Goal: Information Seeking & Learning: Check status

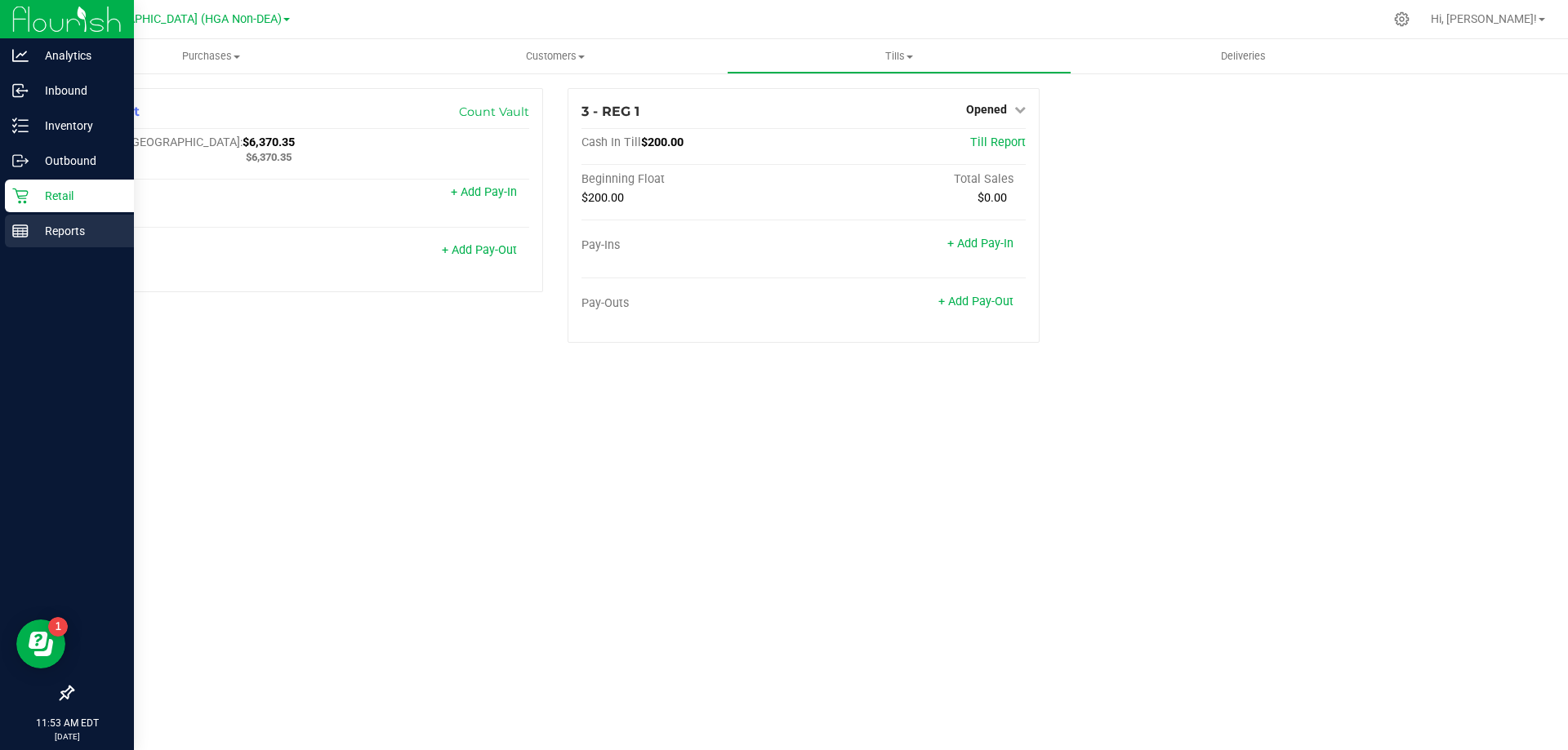
click at [16, 225] on rect at bounding box center [20, 231] width 15 height 12
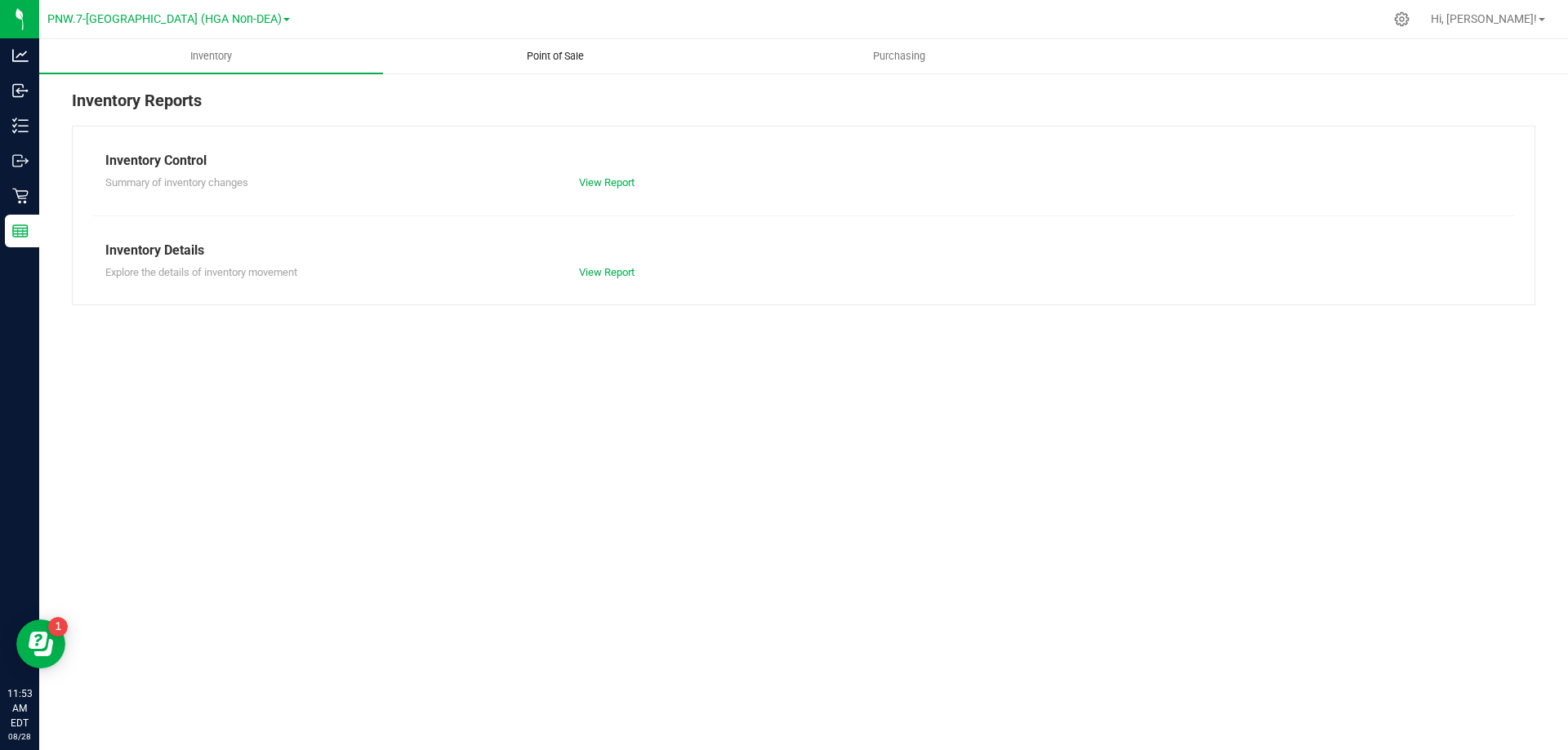
click at [540, 56] on span "Point of Sale" at bounding box center [555, 56] width 102 height 15
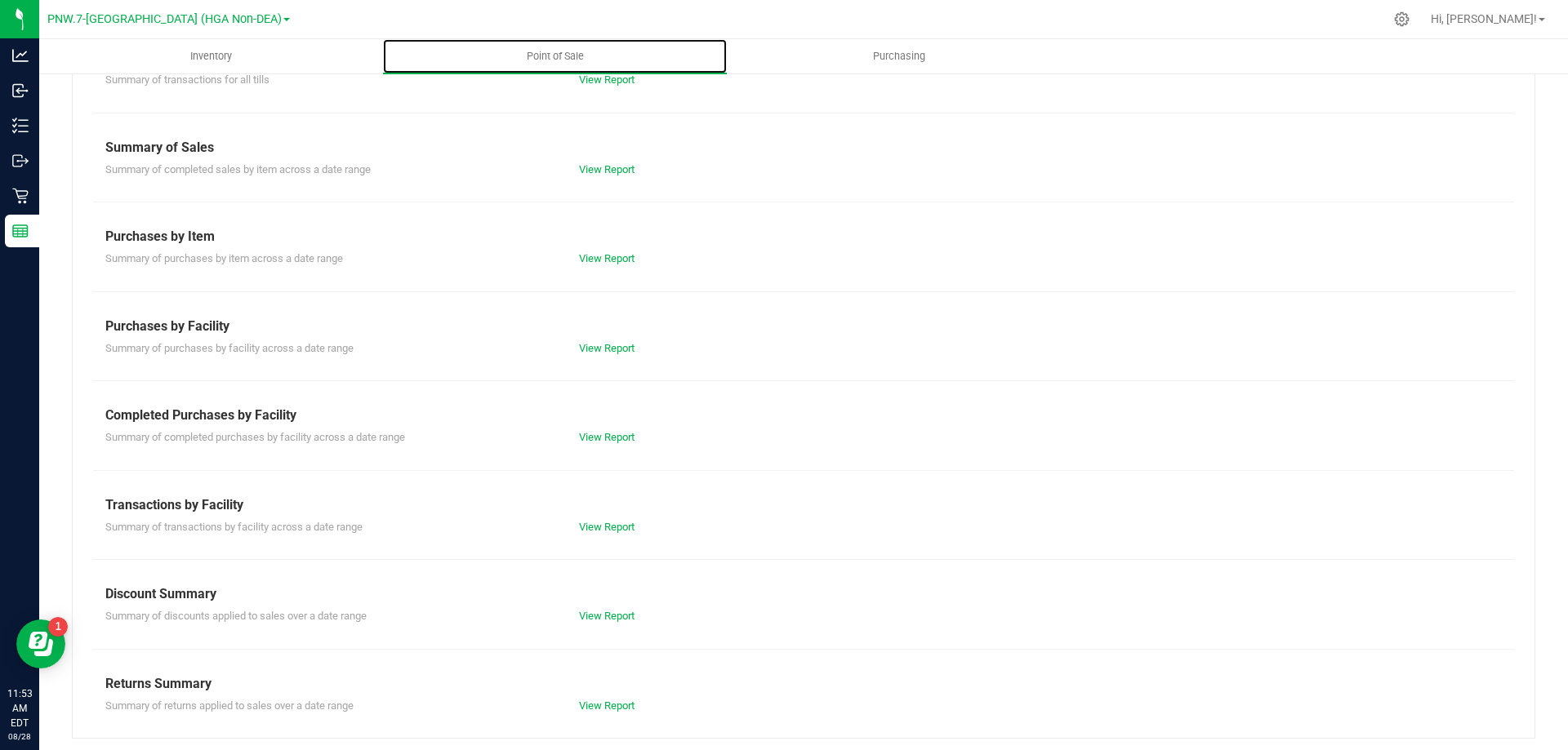
scroll to position [108, 0]
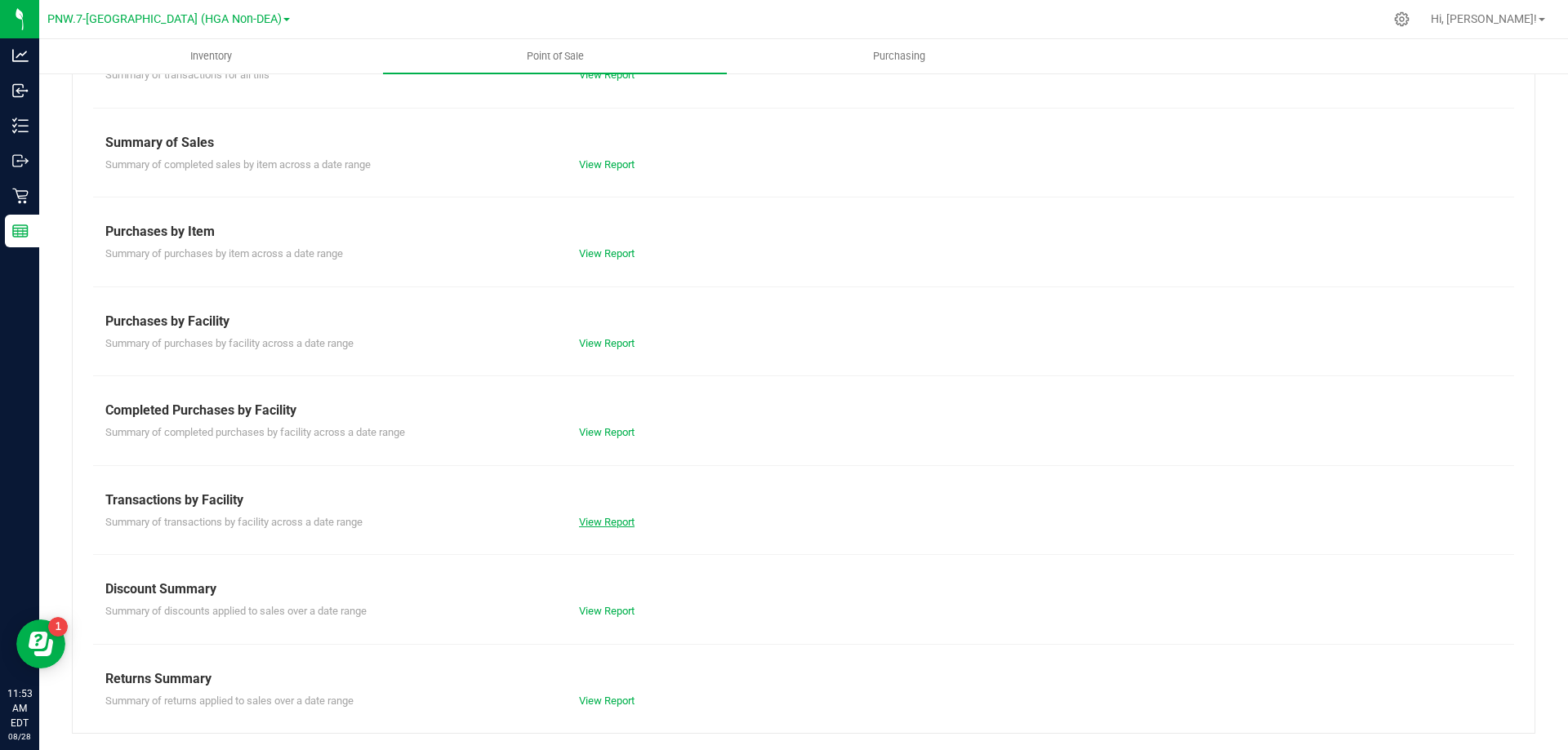
click at [603, 524] on link "View Report" at bounding box center [606, 522] width 55 height 12
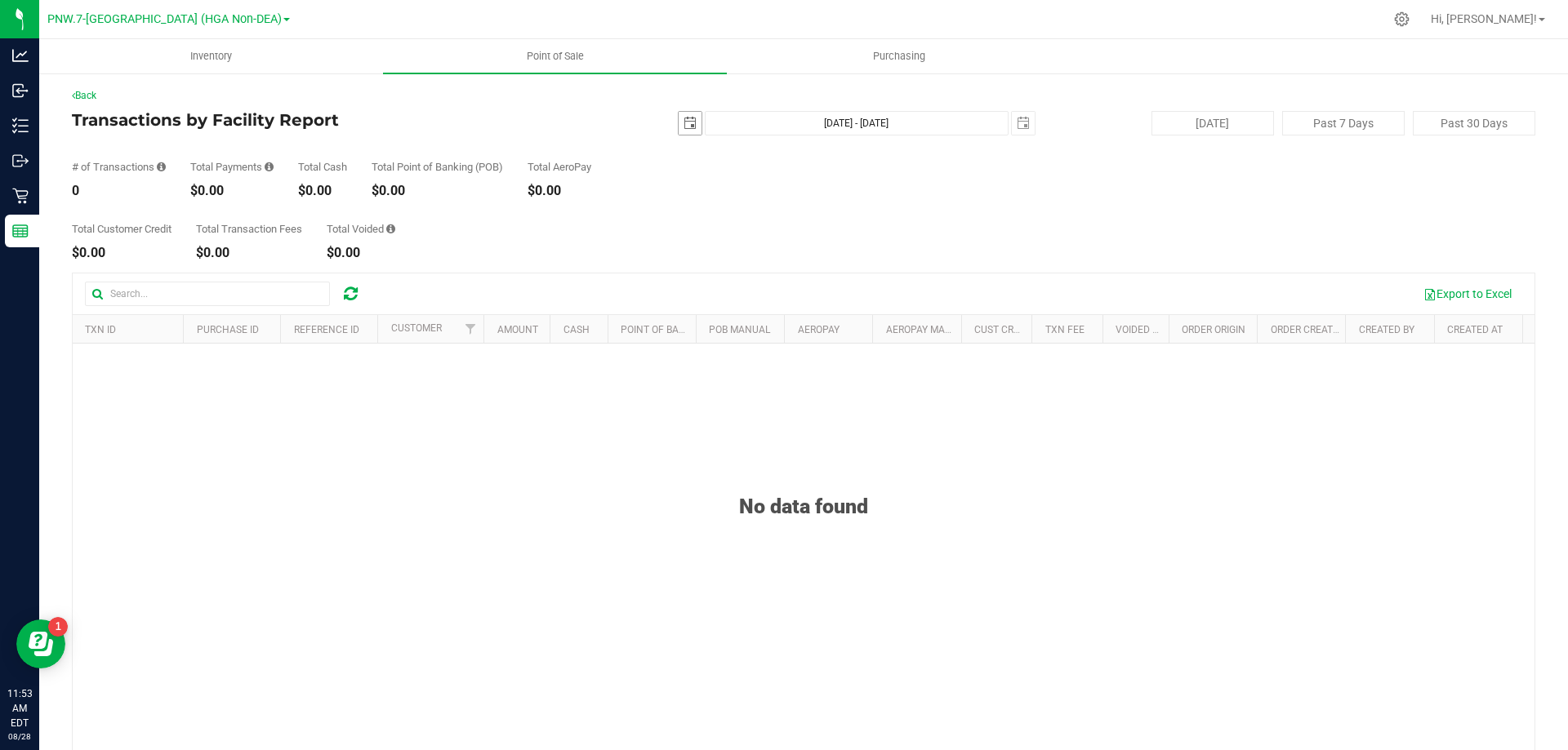
click at [686, 123] on span "select" at bounding box center [689, 122] width 13 height 13
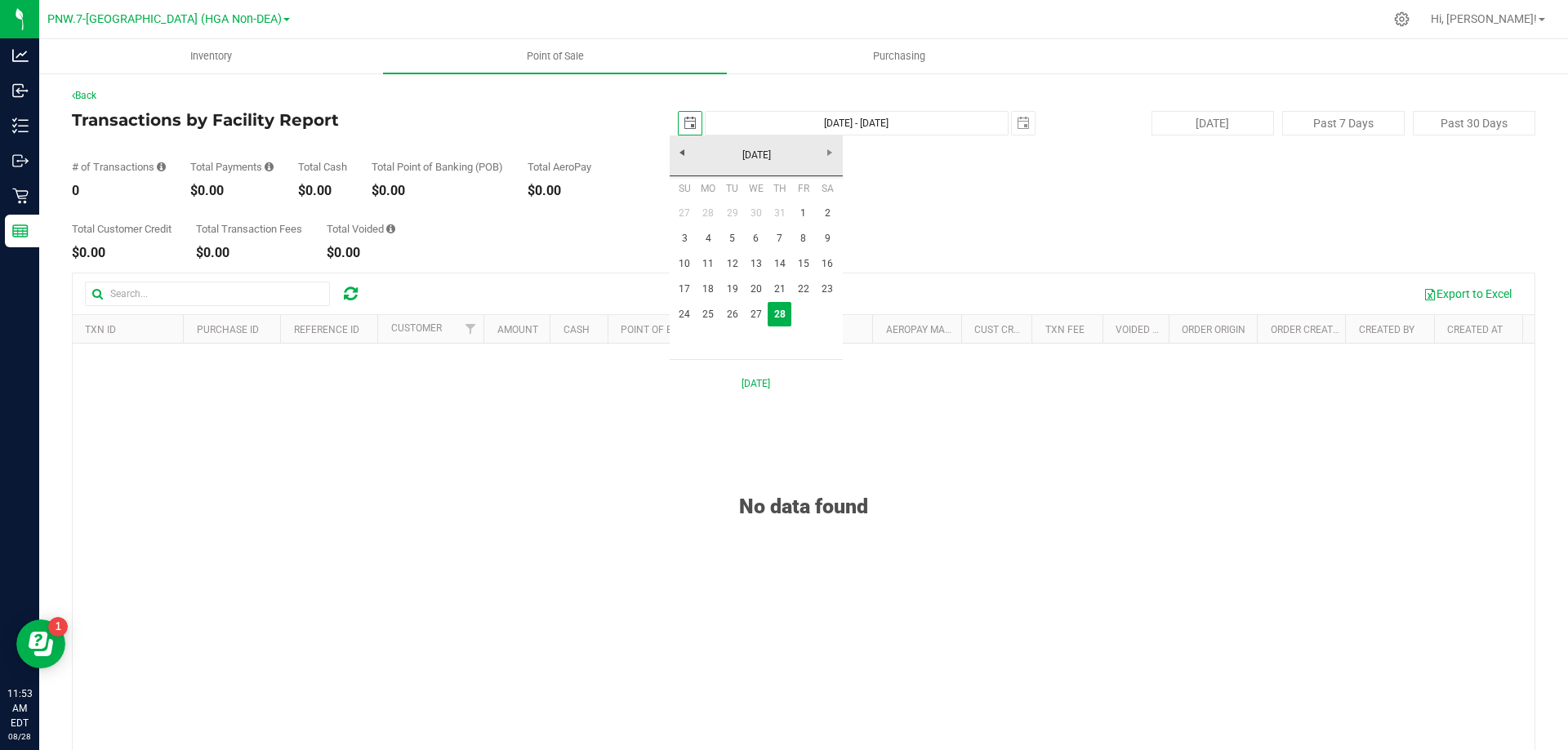
scroll to position [0, 40]
click at [773, 287] on link "21" at bounding box center [779, 289] width 24 height 26
type input "[DATE]"
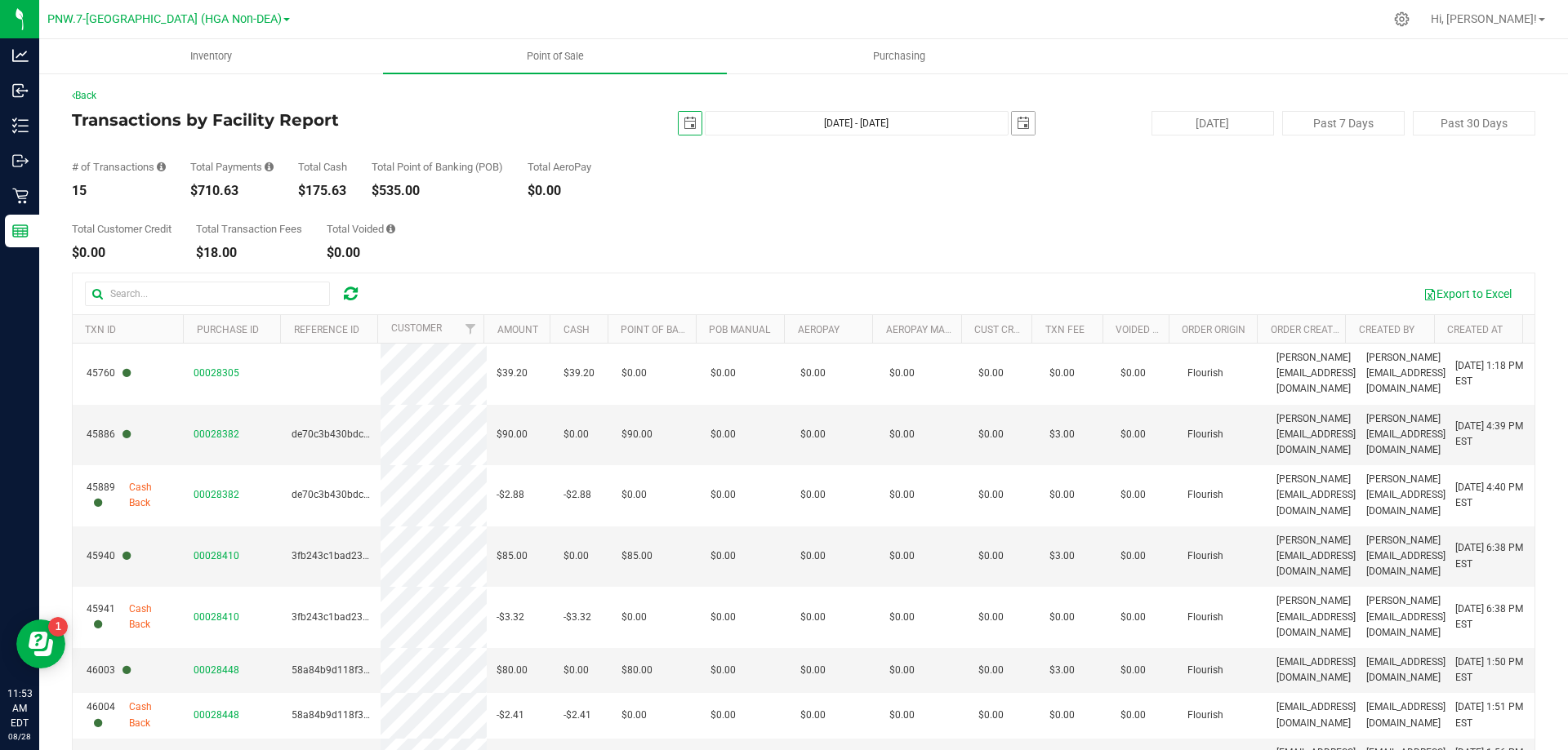
click at [1017, 122] on span "select" at bounding box center [1023, 122] width 13 height 13
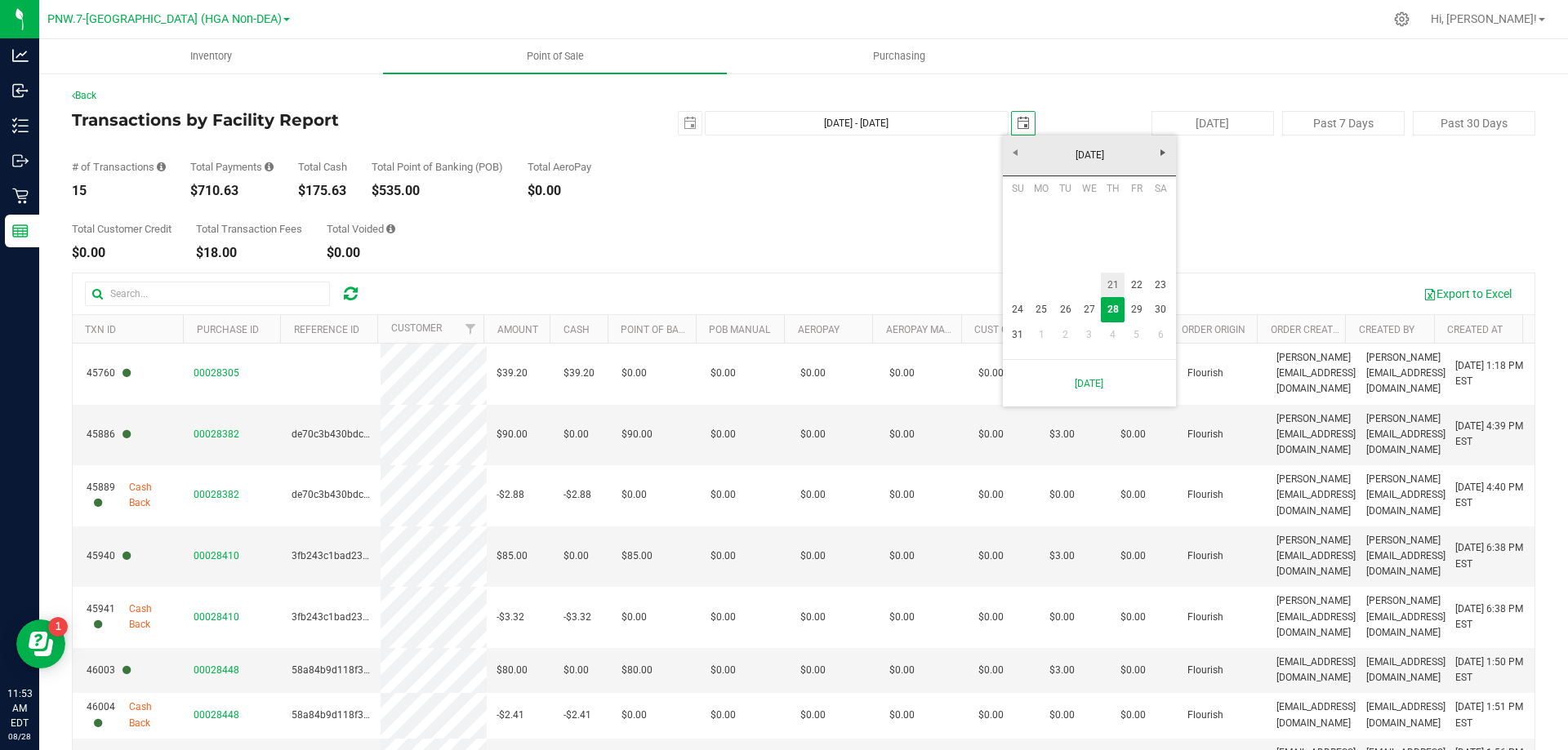
click at [1107, 286] on link "21" at bounding box center [1113, 285] width 24 height 26
type input "[DATE] - [DATE]"
type input "[DATE]"
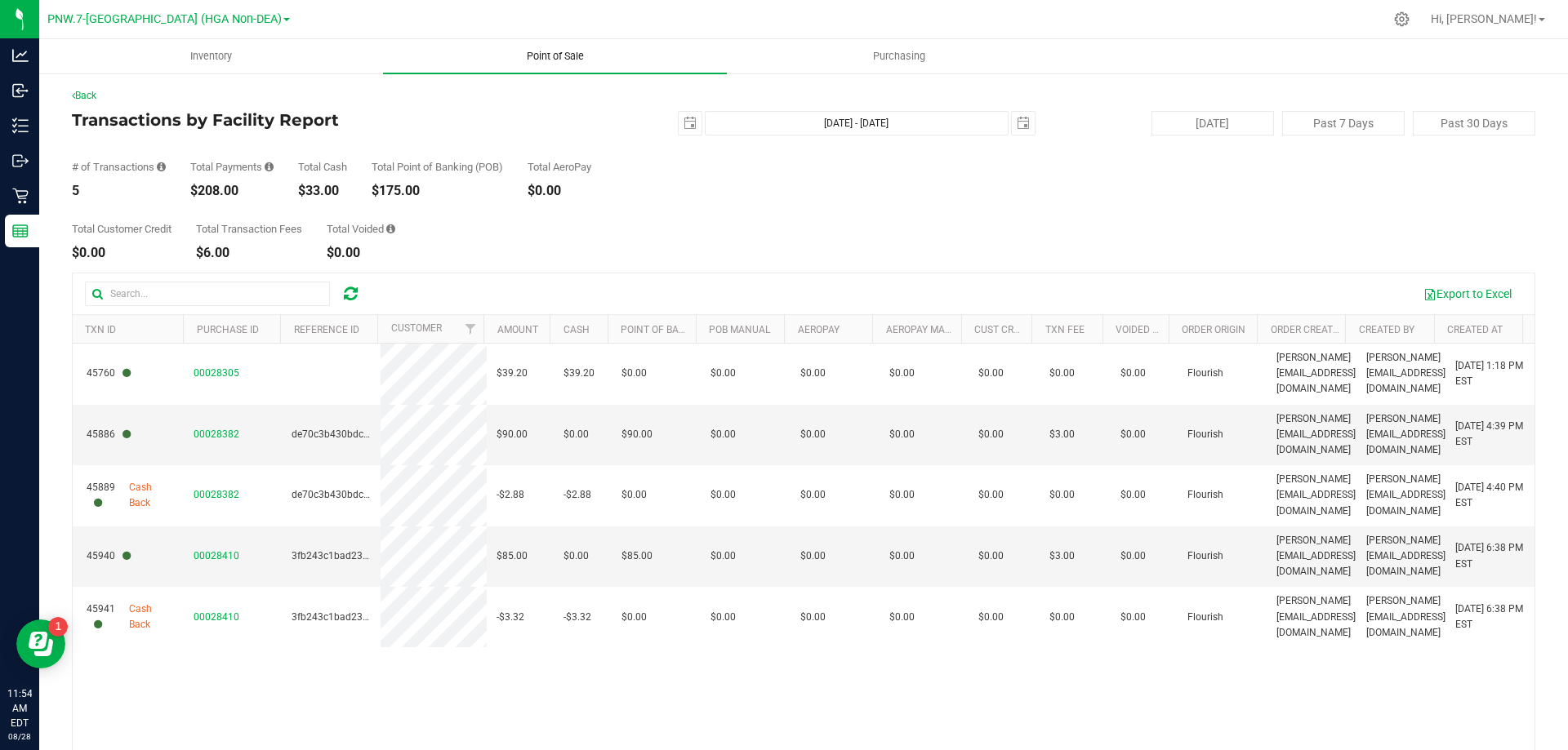
click at [593, 59] on span "Point of Sale" at bounding box center [555, 56] width 102 height 15
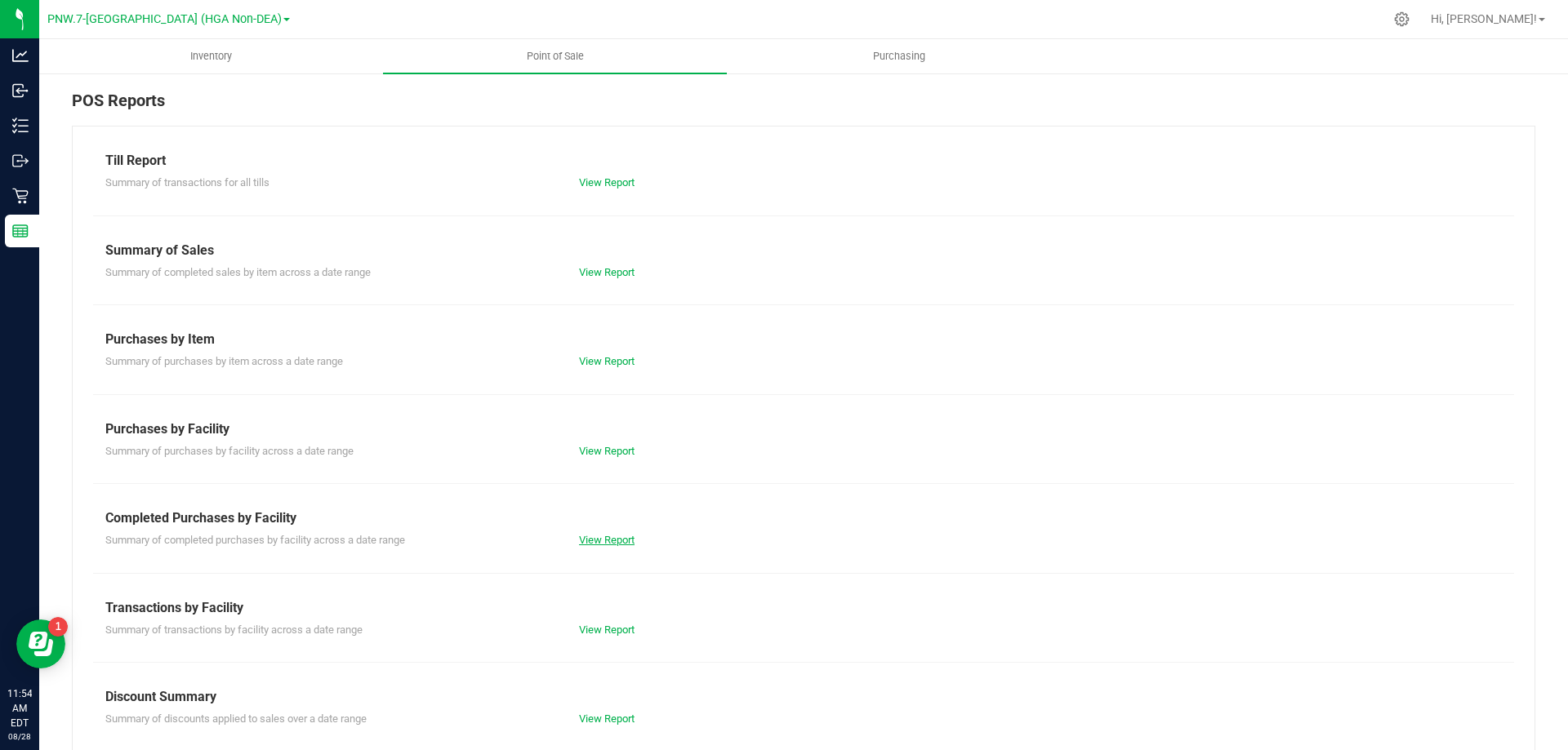
click at [605, 541] on link "View Report" at bounding box center [606, 540] width 55 height 12
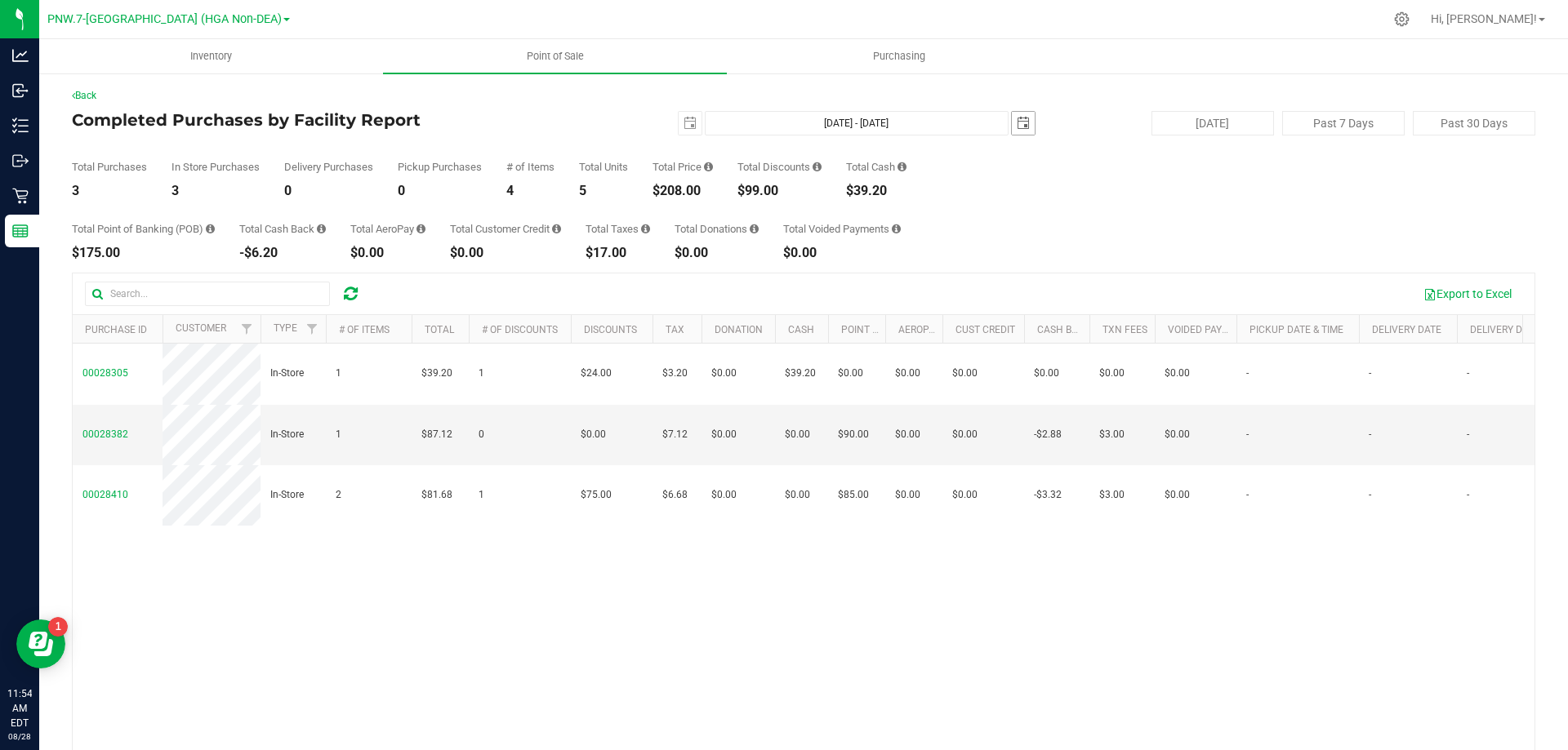
click at [1017, 125] on span "select" at bounding box center [1023, 122] width 13 height 13
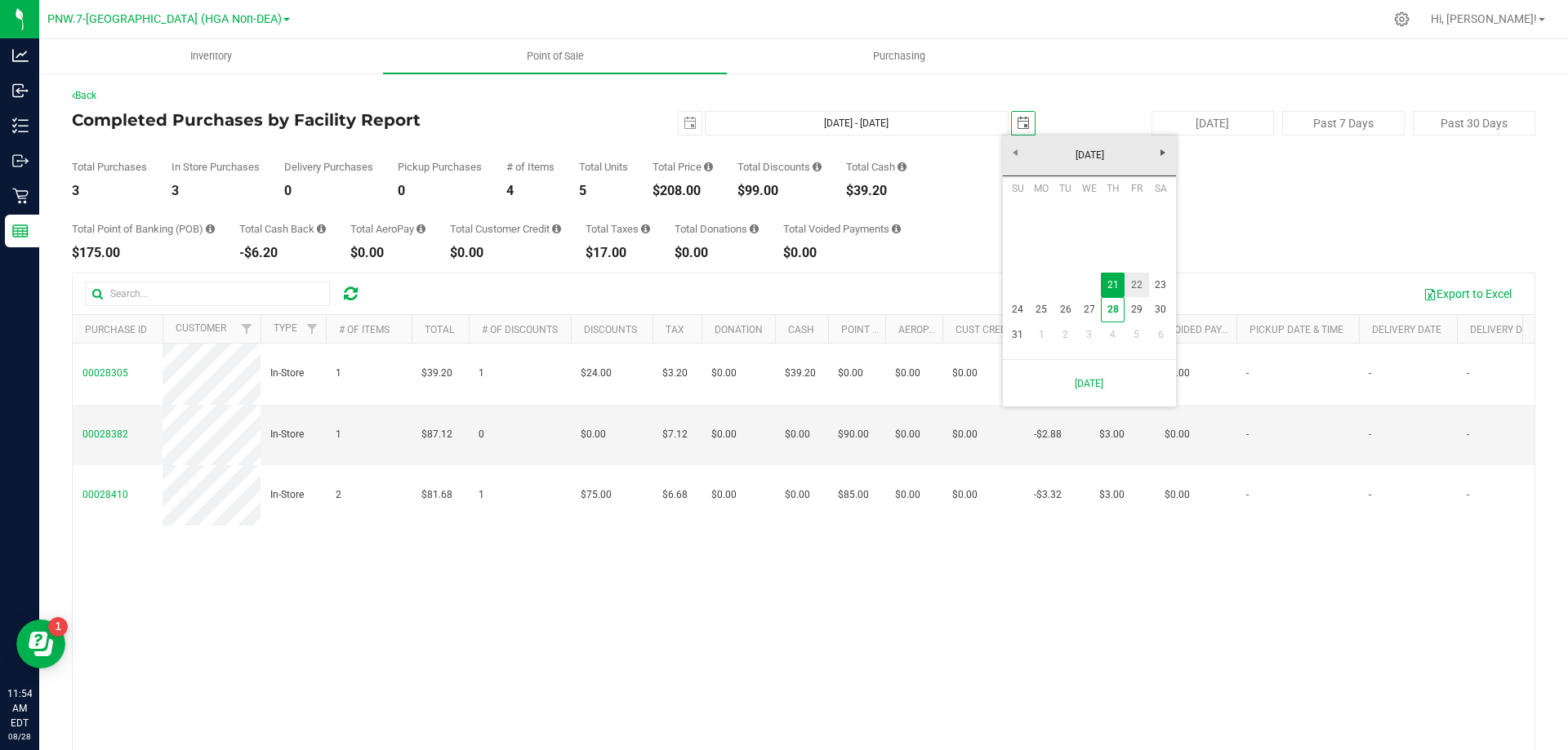
click at [1135, 279] on link "22" at bounding box center [1137, 285] width 24 height 26
type input "[DATE] - [DATE]"
type input "[DATE]"
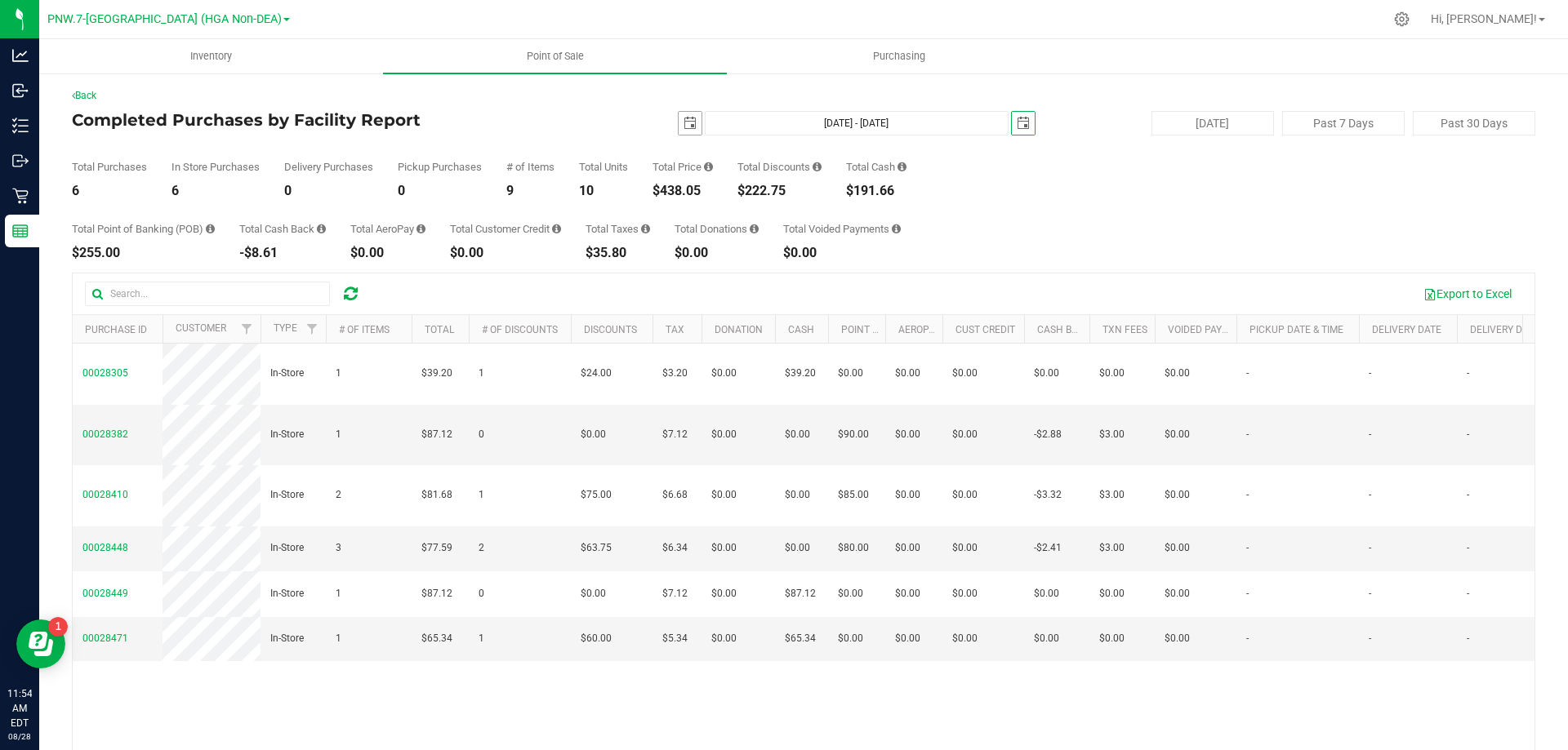
click at [683, 124] on span "select" at bounding box center [689, 122] width 13 height 13
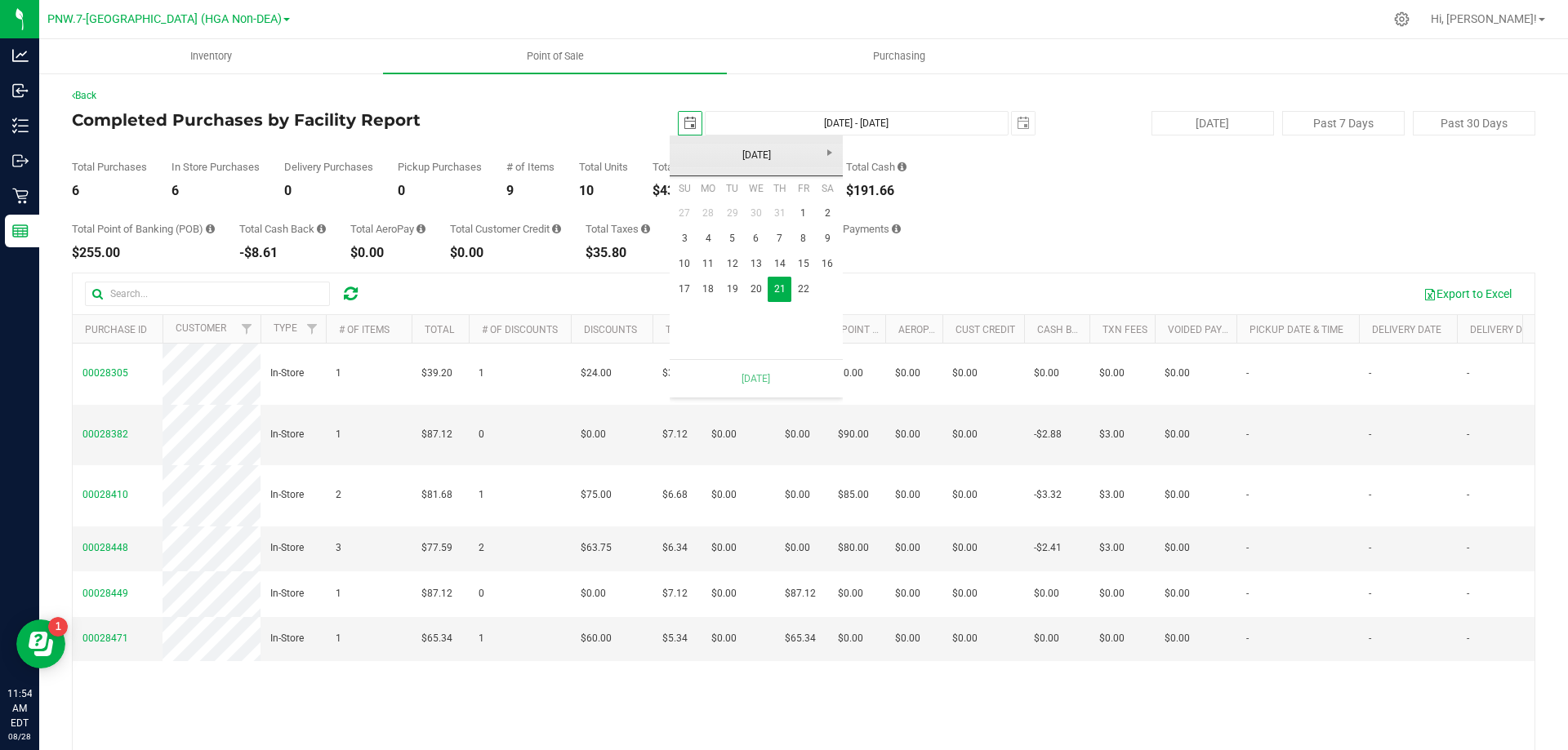
scroll to position [0, 40]
click at [798, 285] on link "22" at bounding box center [803, 289] width 24 height 26
type input "[DATE] - [DATE]"
type input "[DATE]"
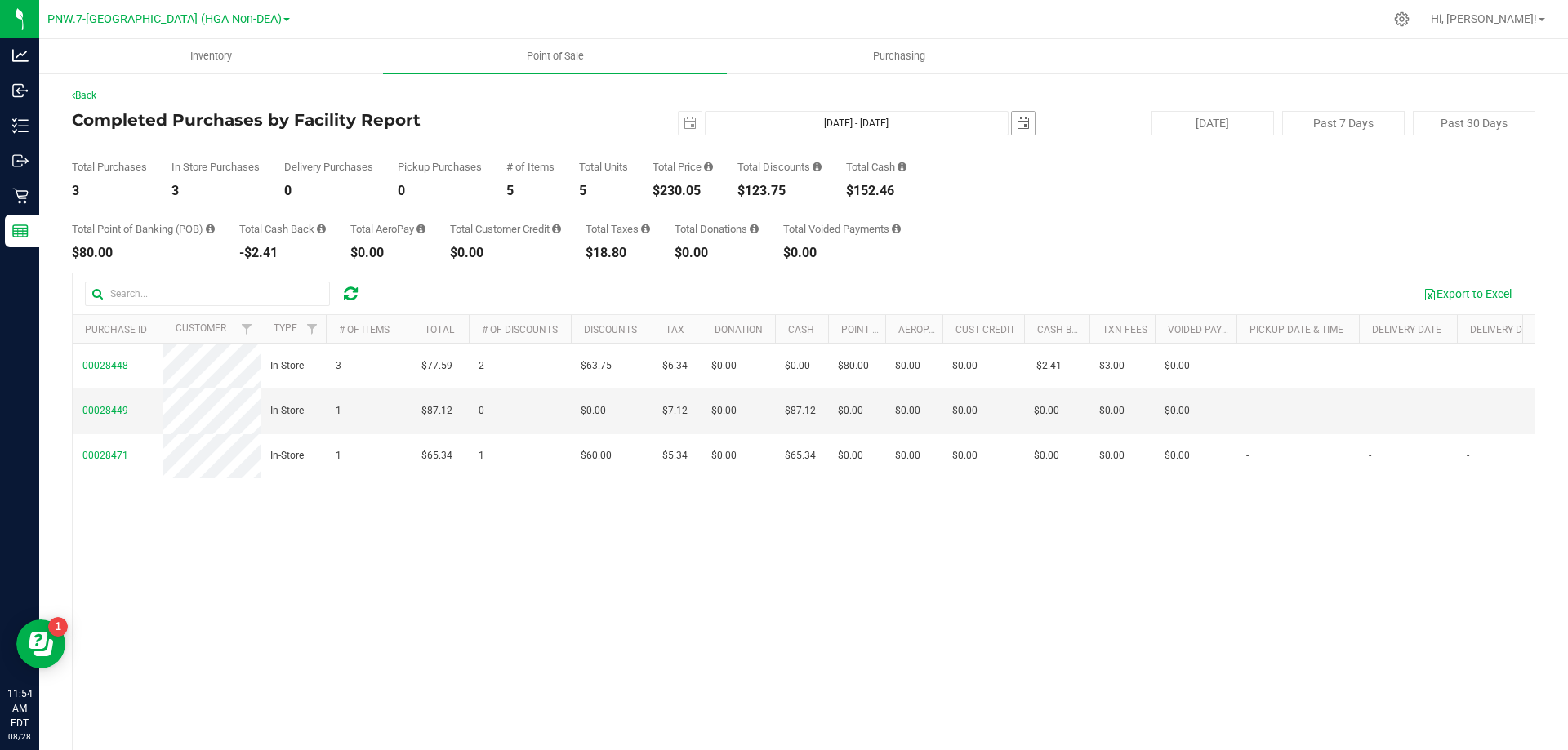
click at [1017, 122] on span "select" at bounding box center [1023, 122] width 13 height 13
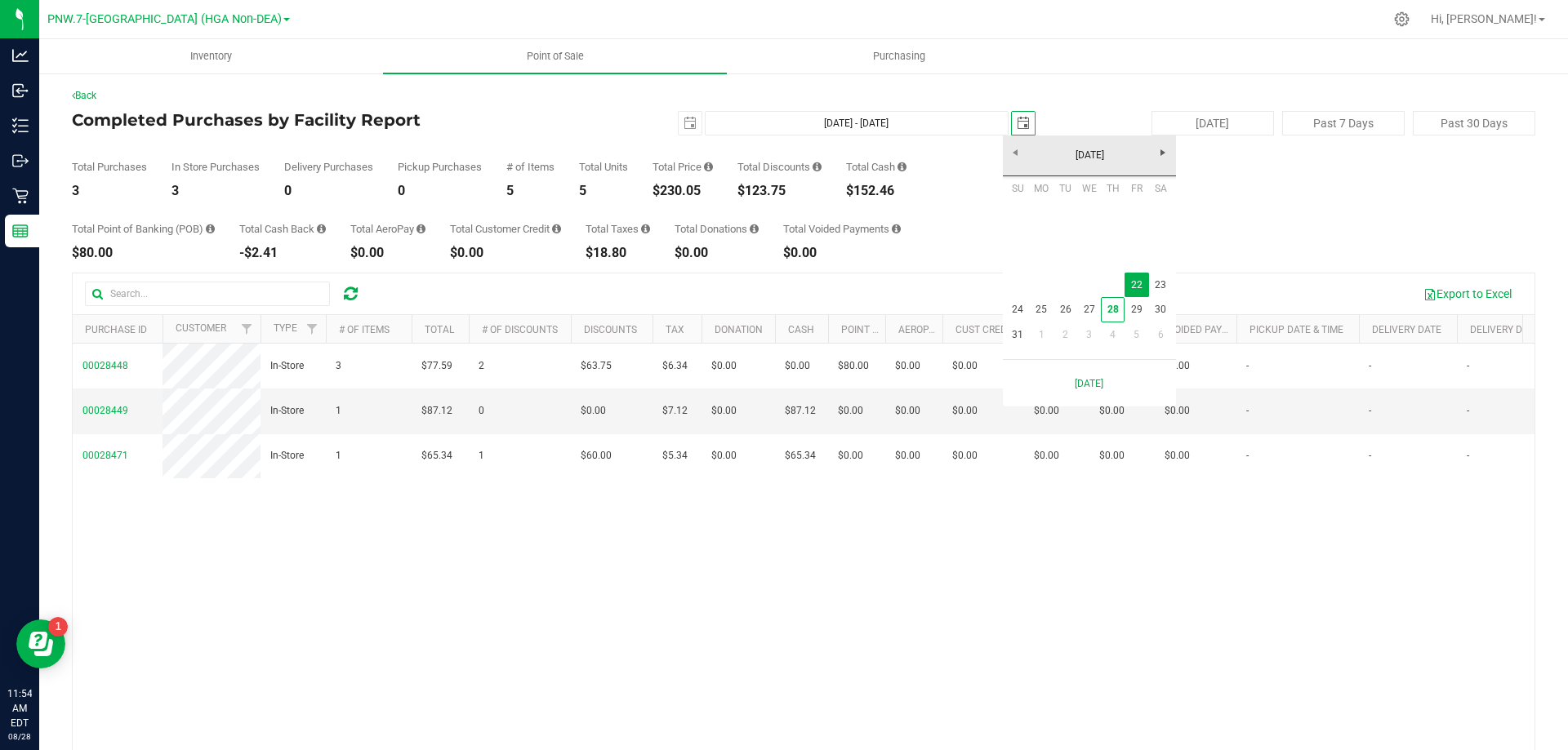
scroll to position [0, 40]
click at [1162, 284] on link "23" at bounding box center [1161, 285] width 24 height 26
type input "[DATE] - [DATE]"
type input "[DATE]"
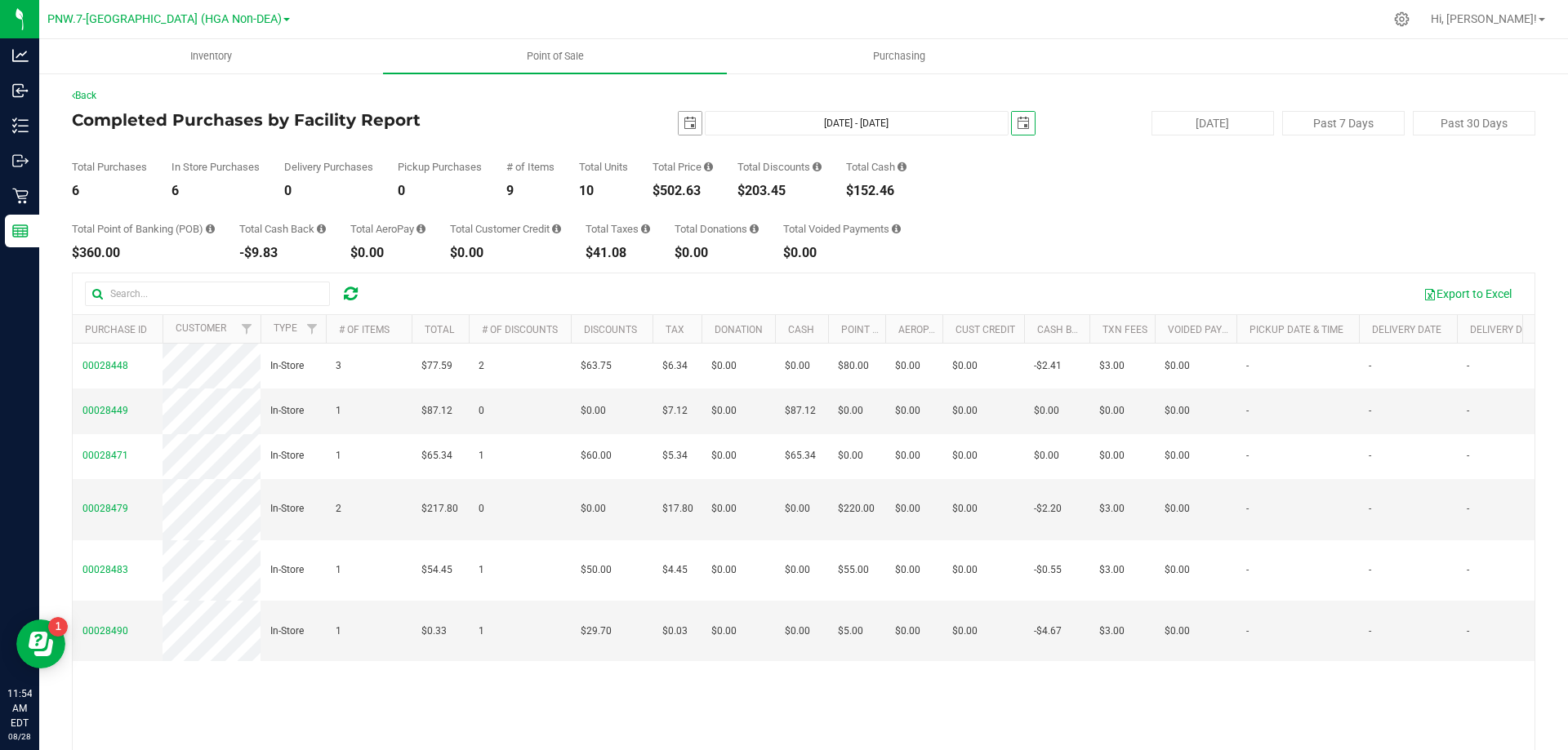
click at [683, 129] on span "select" at bounding box center [689, 122] width 13 height 13
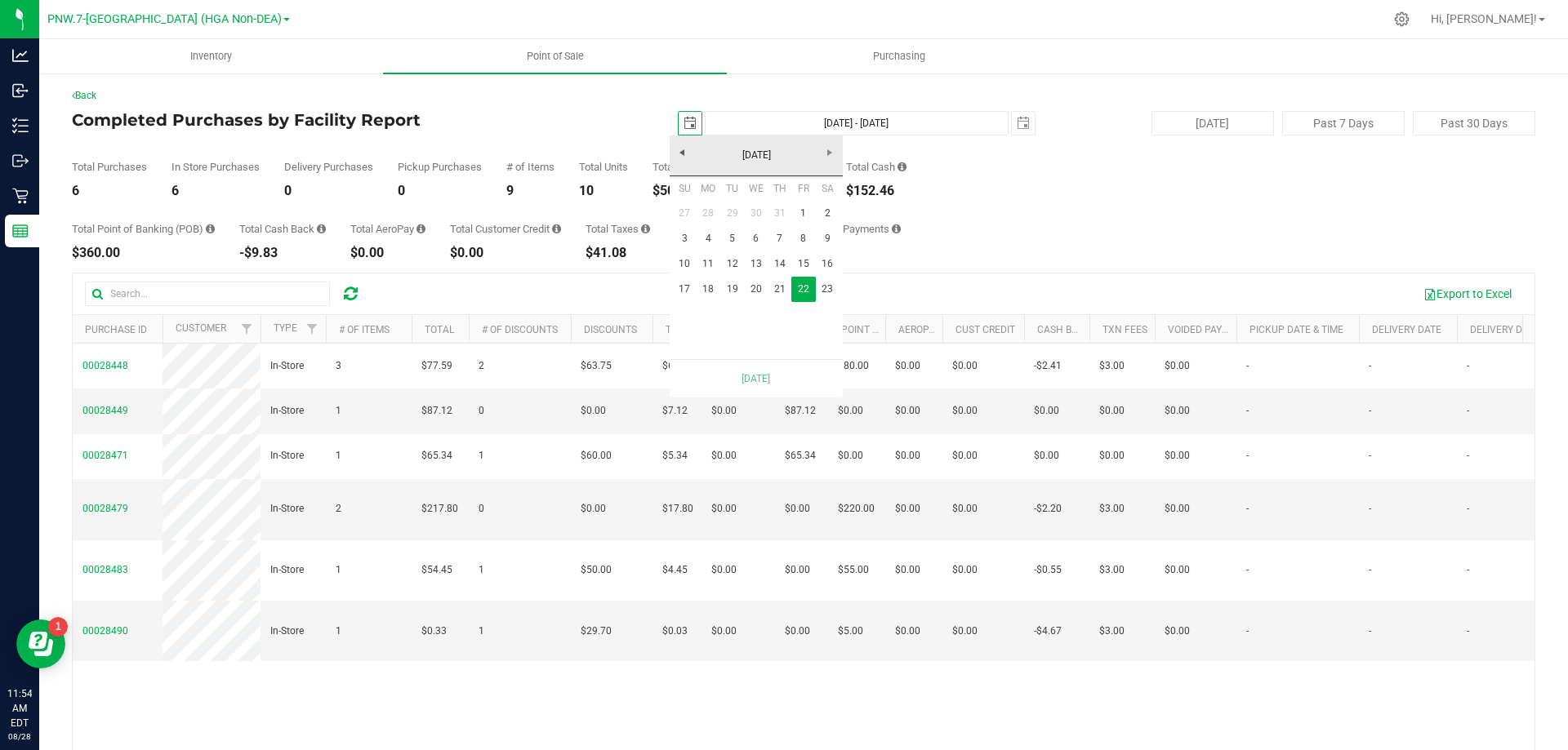
scroll to position [0, 40]
click at [823, 285] on link "23" at bounding box center [827, 289] width 24 height 26
type input "[DATE] - [DATE]"
type input "[DATE]"
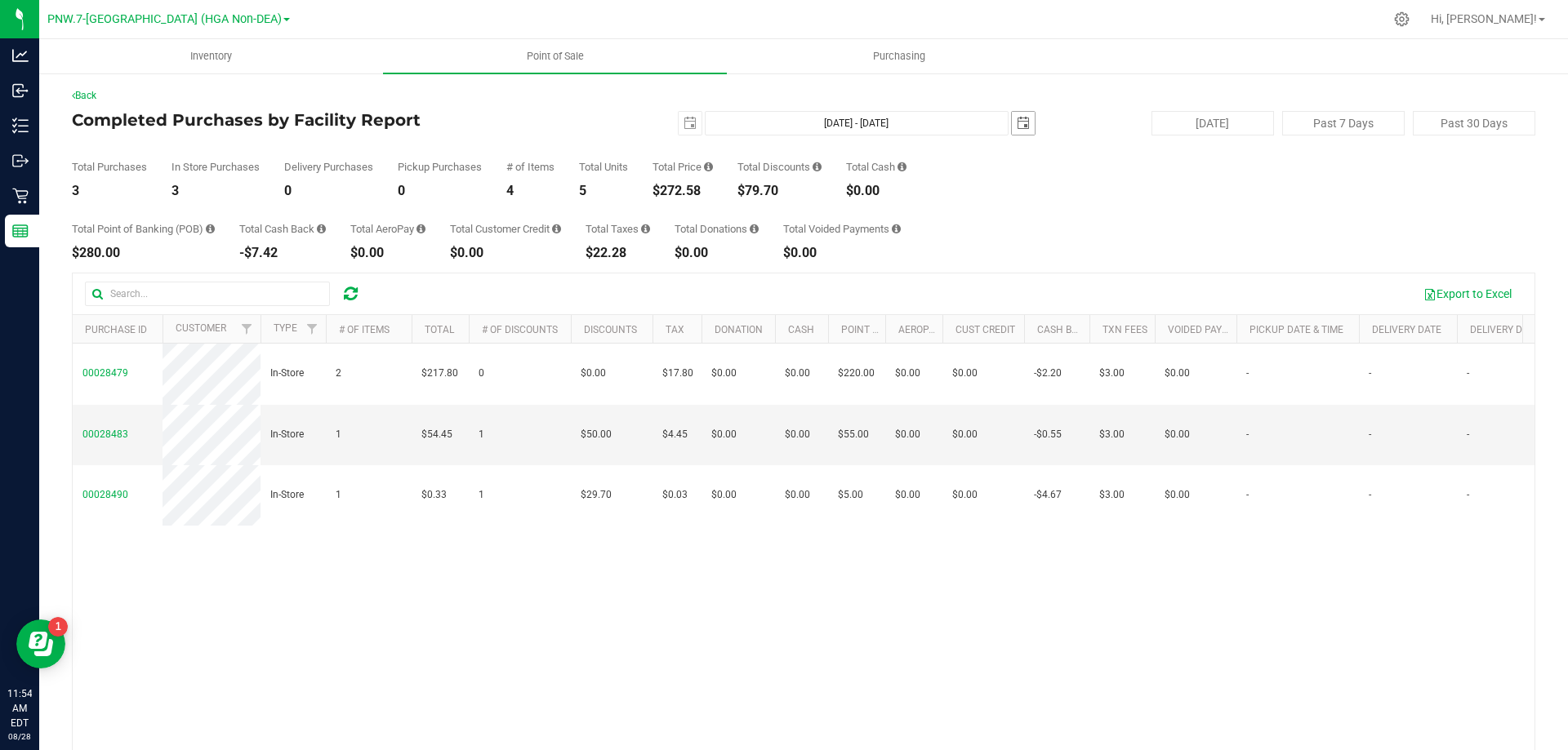
click at [1017, 121] on span "select" at bounding box center [1023, 122] width 13 height 13
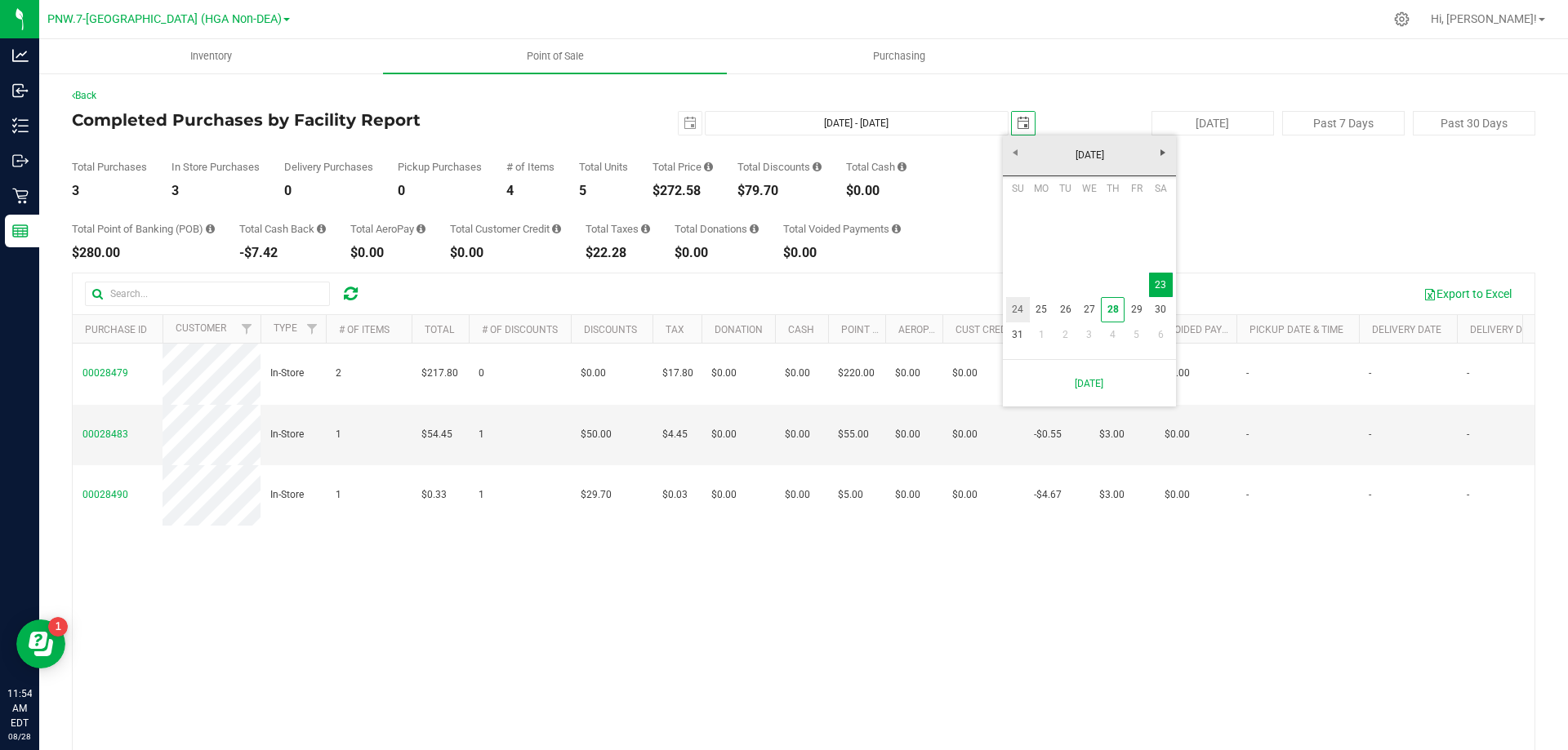
click at [1020, 306] on link "24" at bounding box center [1018, 310] width 24 height 26
type input "[DATE] - [DATE]"
type input "[DATE]"
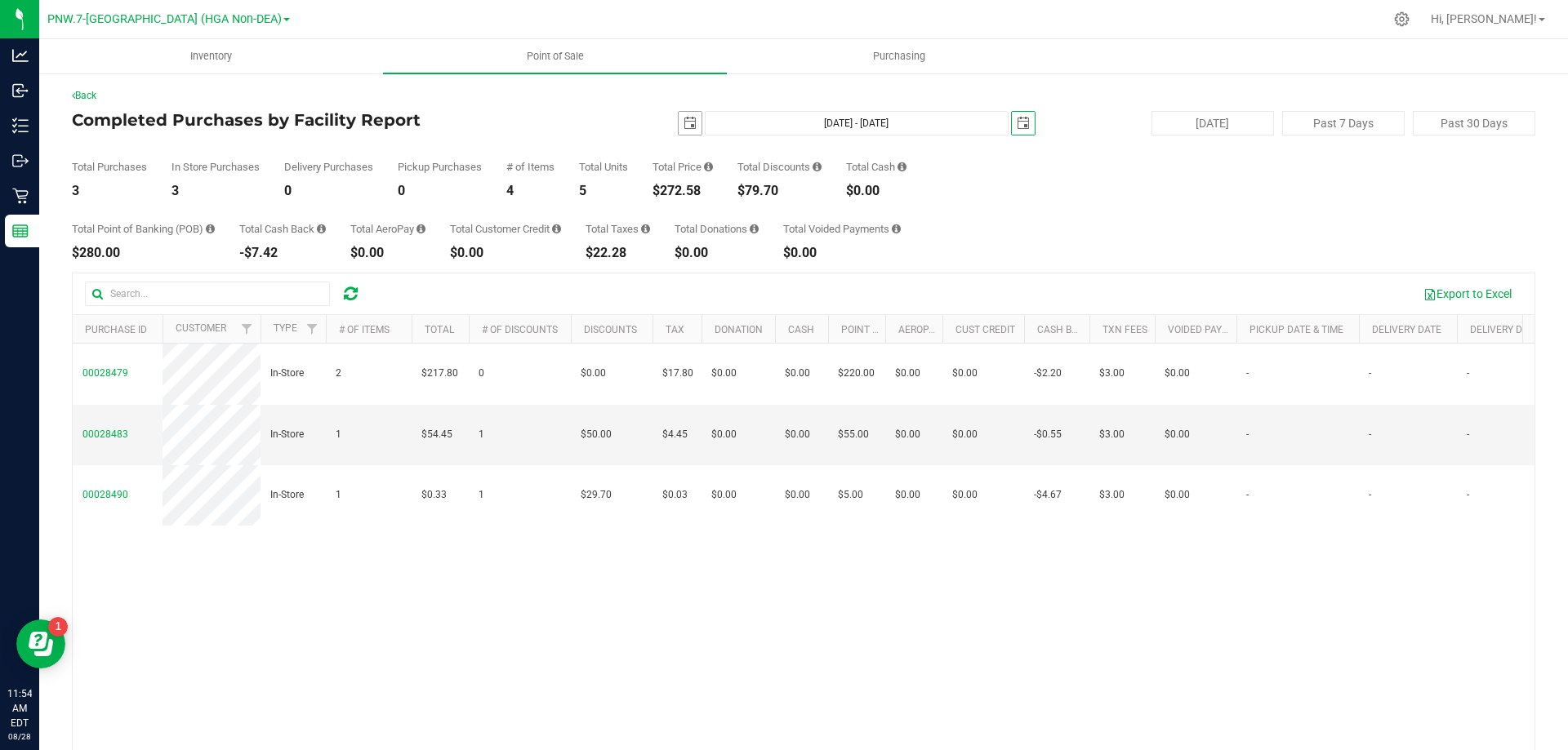
click at [678, 124] on span "select" at bounding box center [689, 122] width 23 height 23
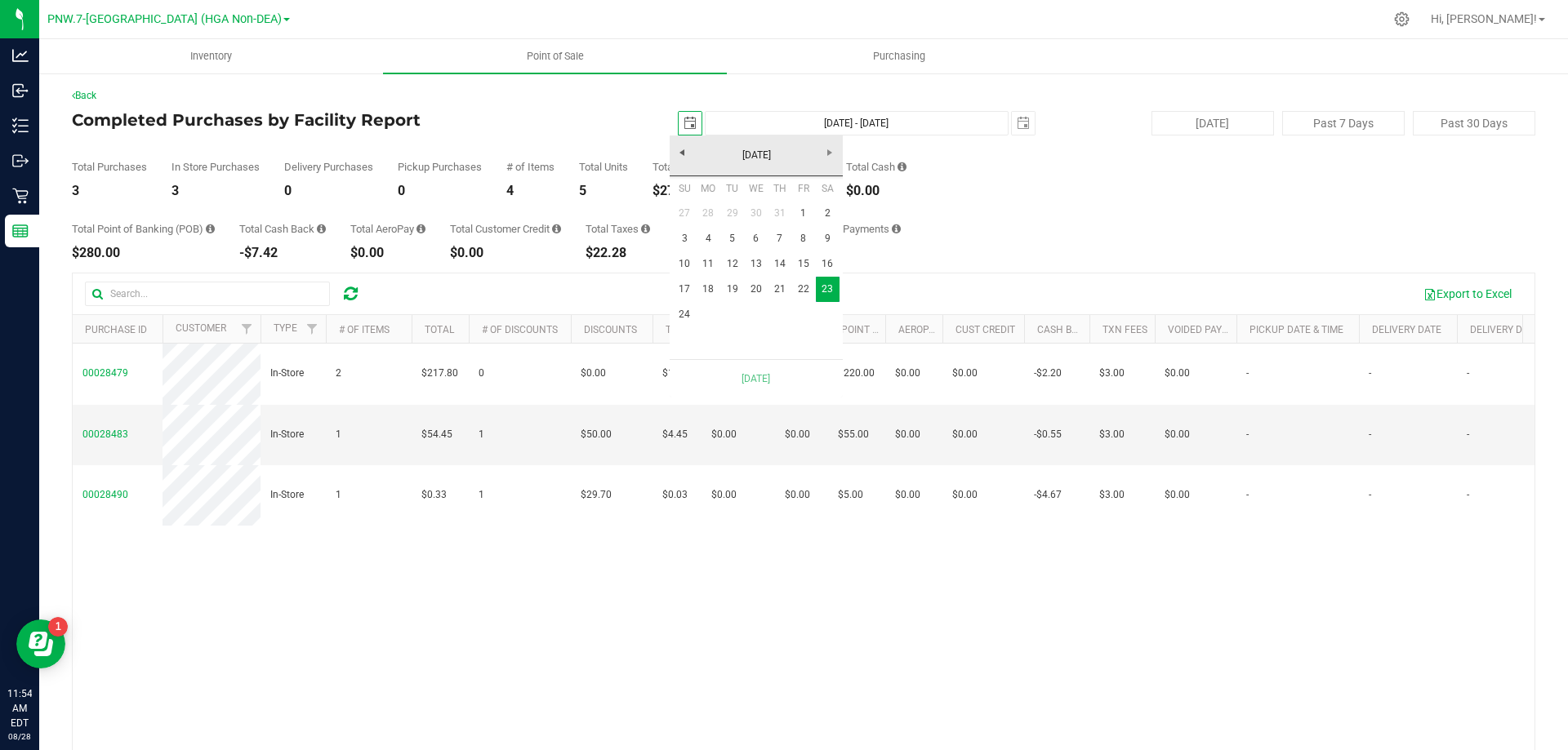
scroll to position [0, 40]
click at [683, 316] on link "24" at bounding box center [684, 315] width 24 height 26
type input "[DATE] - [DATE]"
type input "[DATE]"
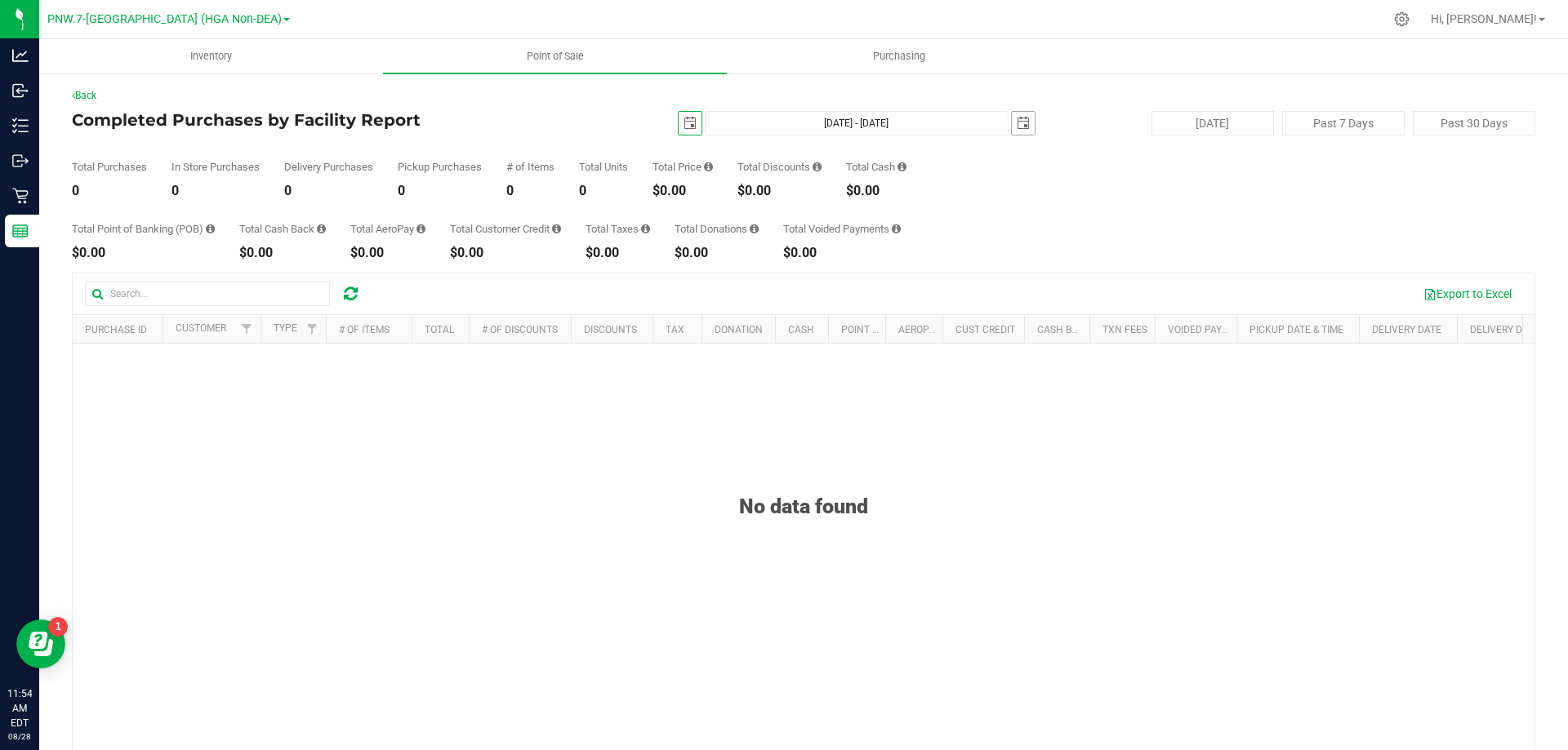
click at [1017, 120] on span "select" at bounding box center [1023, 122] width 13 height 13
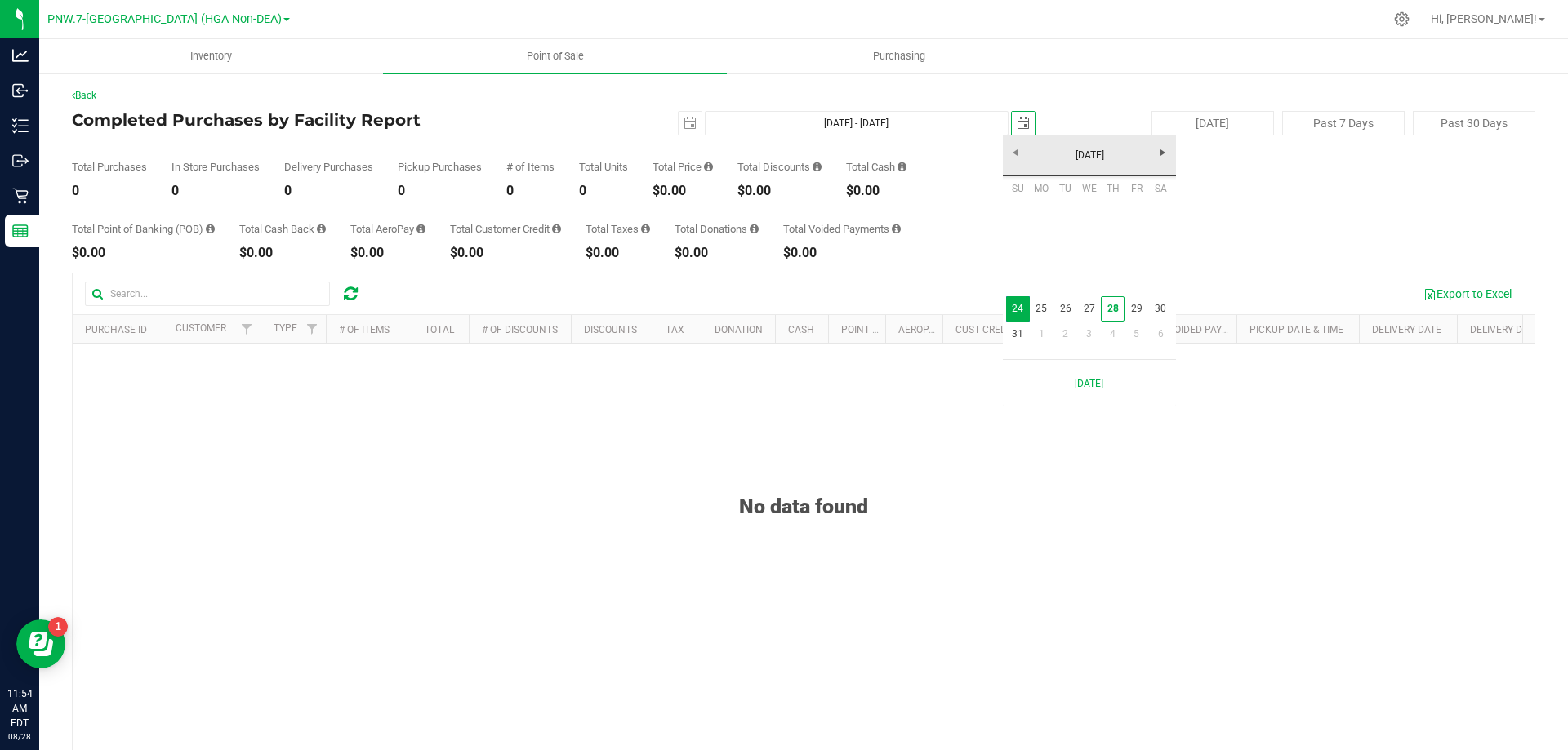
scroll to position [0, 40]
click at [1060, 307] on link "26" at bounding box center [1065, 309] width 24 height 26
type input "[DATE] - [DATE]"
type input "[DATE]"
click at [1018, 120] on span "select" at bounding box center [1023, 122] width 13 height 13
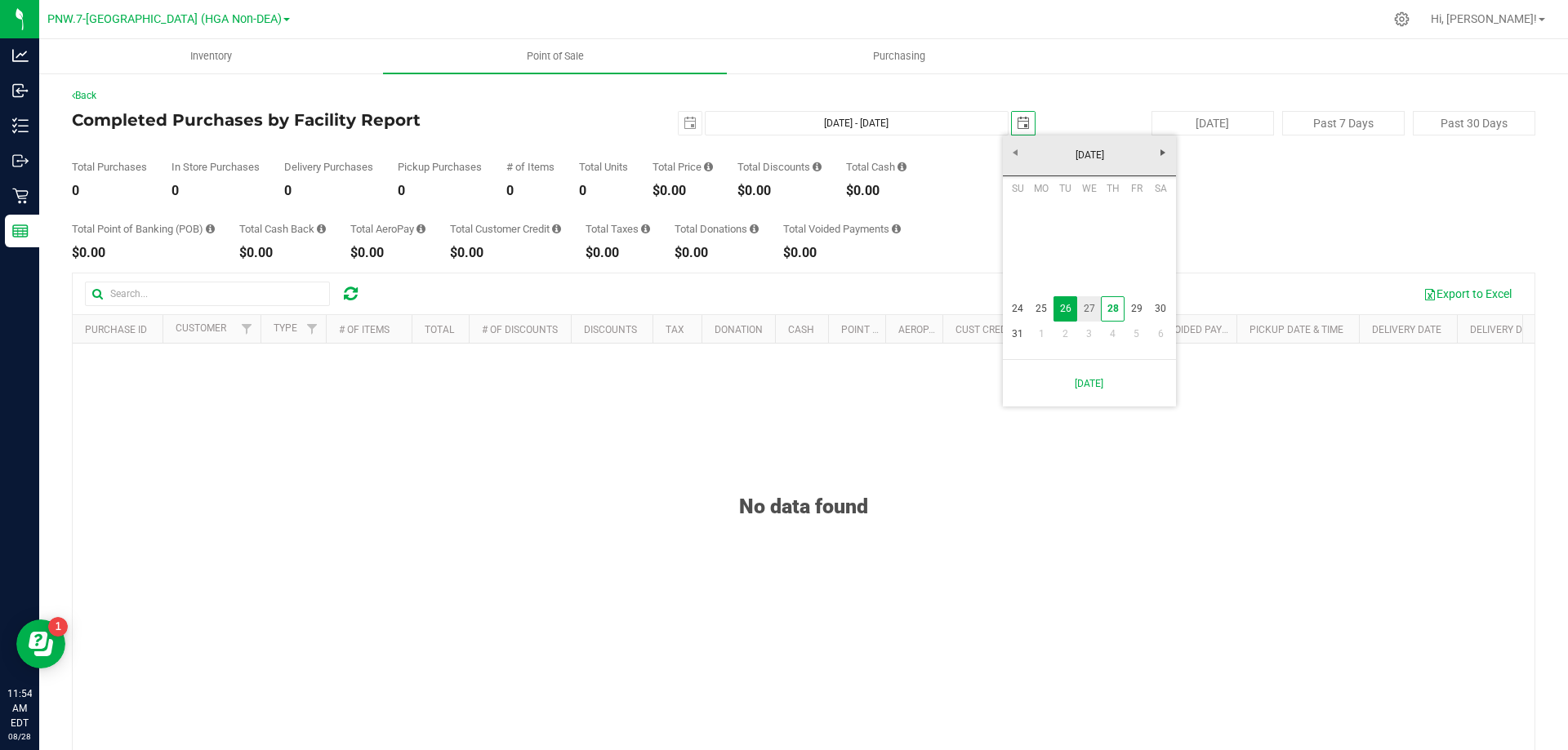
click at [1088, 301] on link "27" at bounding box center [1089, 309] width 24 height 26
type input "[DATE] - [DATE]"
type input "[DATE]"
click at [1020, 125] on span "select" at bounding box center [1023, 122] width 13 height 13
click at [1116, 309] on link "28" at bounding box center [1113, 309] width 24 height 26
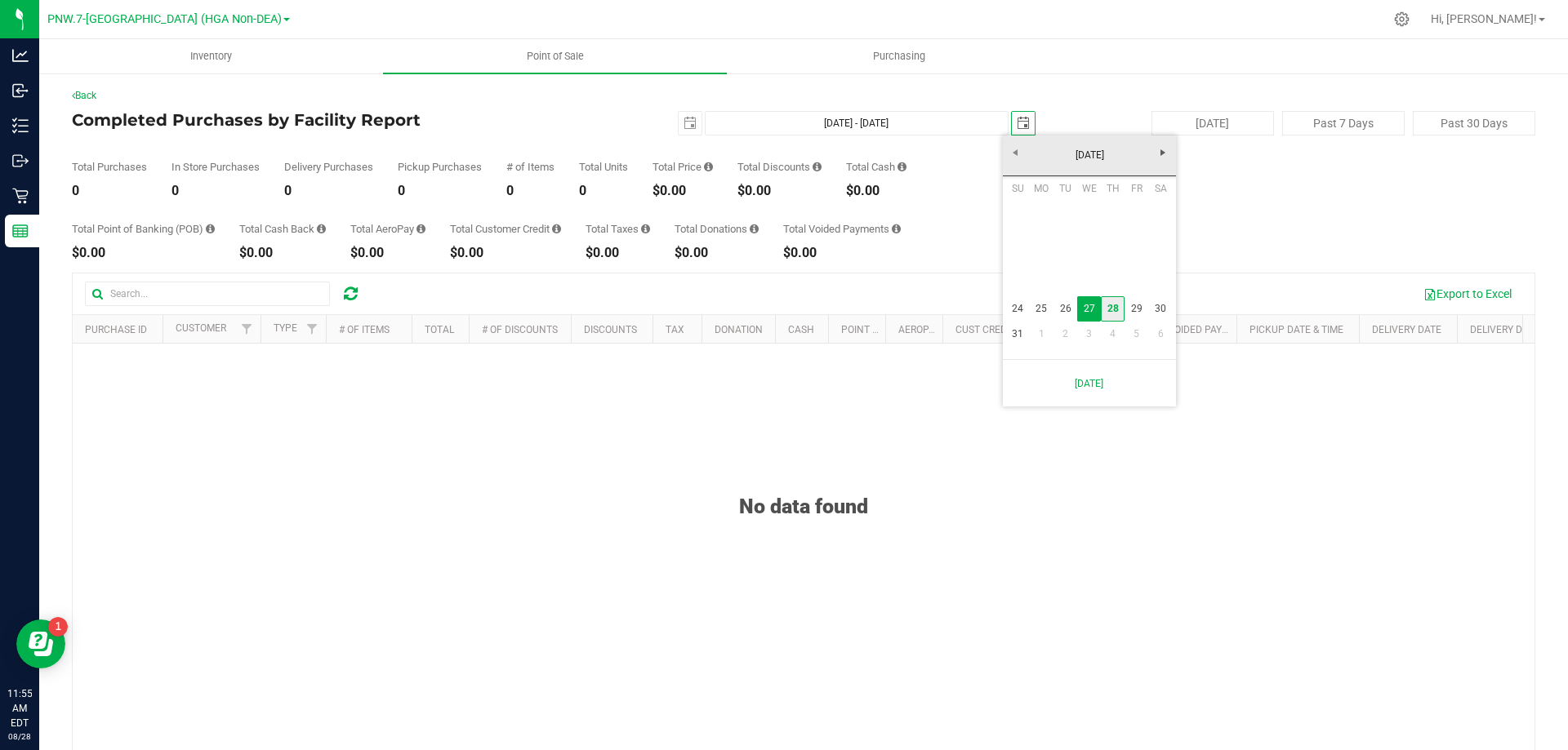
type input "[DATE] - [DATE]"
type input "[DATE]"
